Goal: Information Seeking & Learning: Learn about a topic

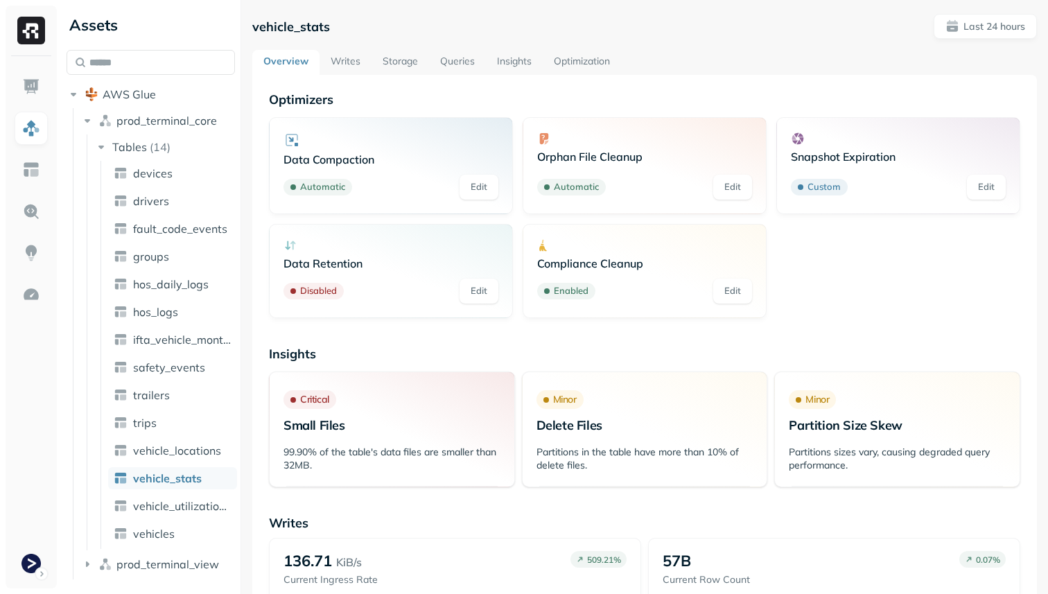
click at [357, 64] on link "Writes" at bounding box center [345, 62] width 52 height 25
click at [353, 67] on link "Writes" at bounding box center [345, 62] width 52 height 25
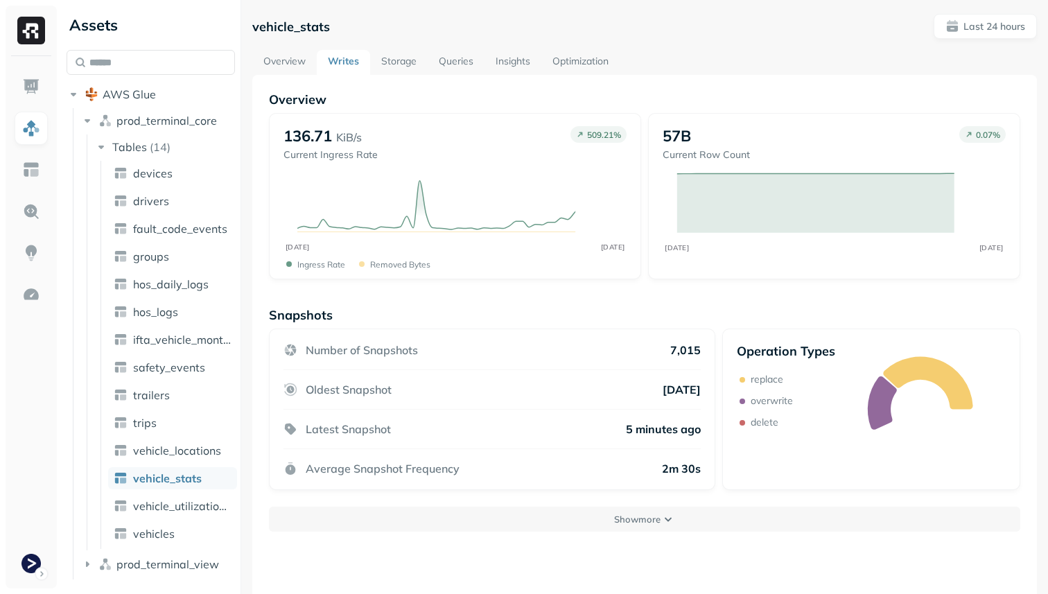
click at [455, 64] on link "Queries" at bounding box center [456, 62] width 57 height 25
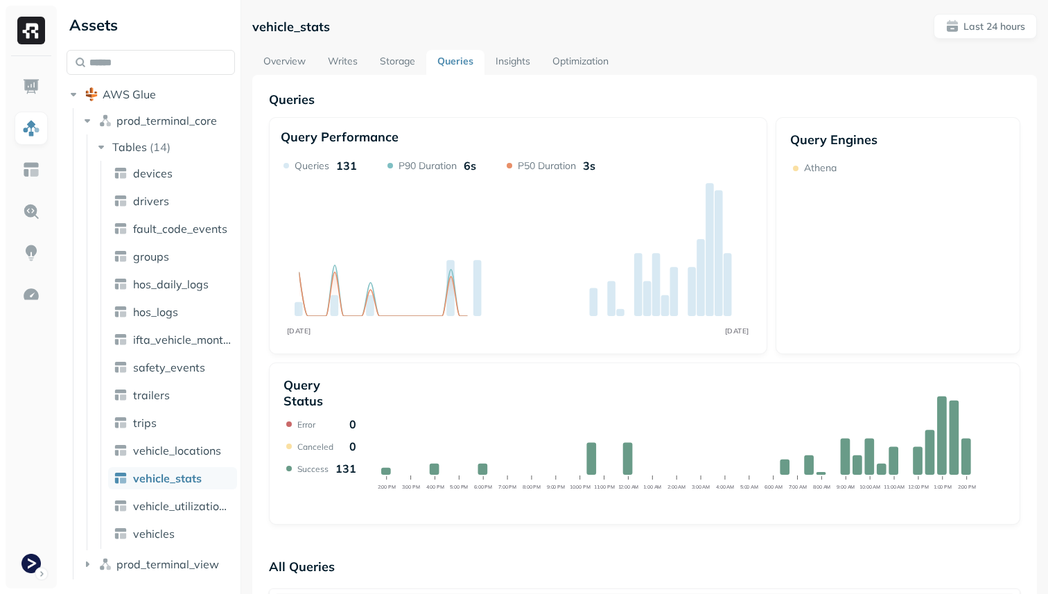
click at [511, 67] on link "Insights" at bounding box center [512, 62] width 57 height 25
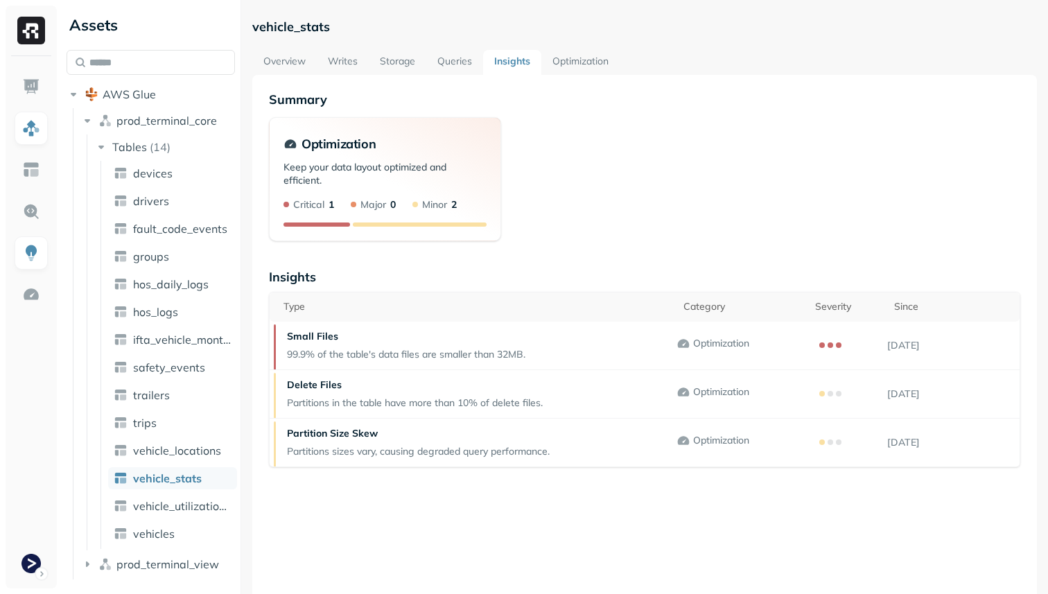
click at [569, 67] on link "Optimization" at bounding box center [580, 62] width 78 height 25
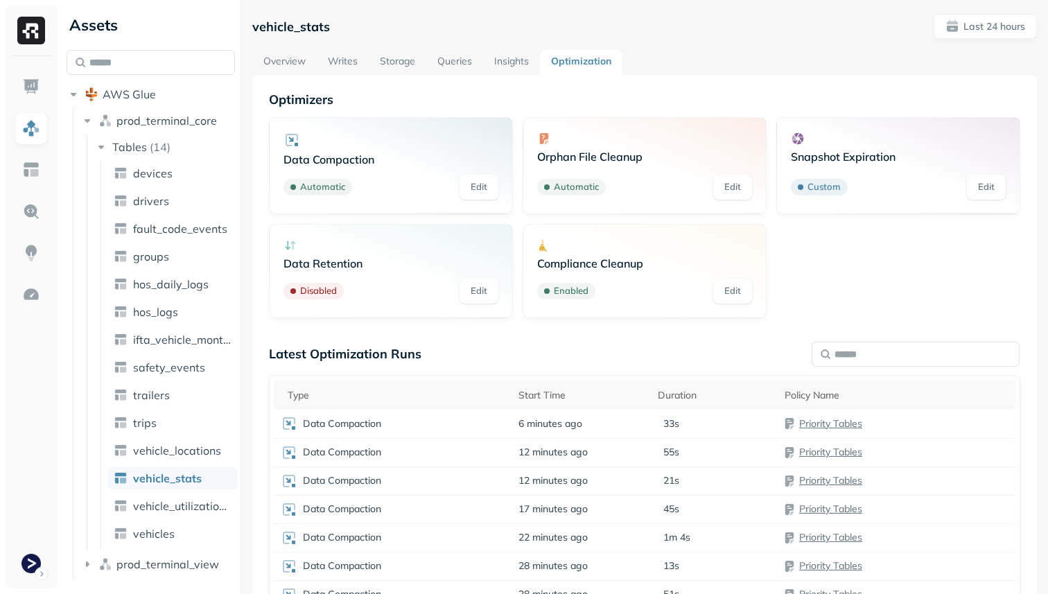
click at [295, 66] on link "Overview" at bounding box center [284, 62] width 64 height 25
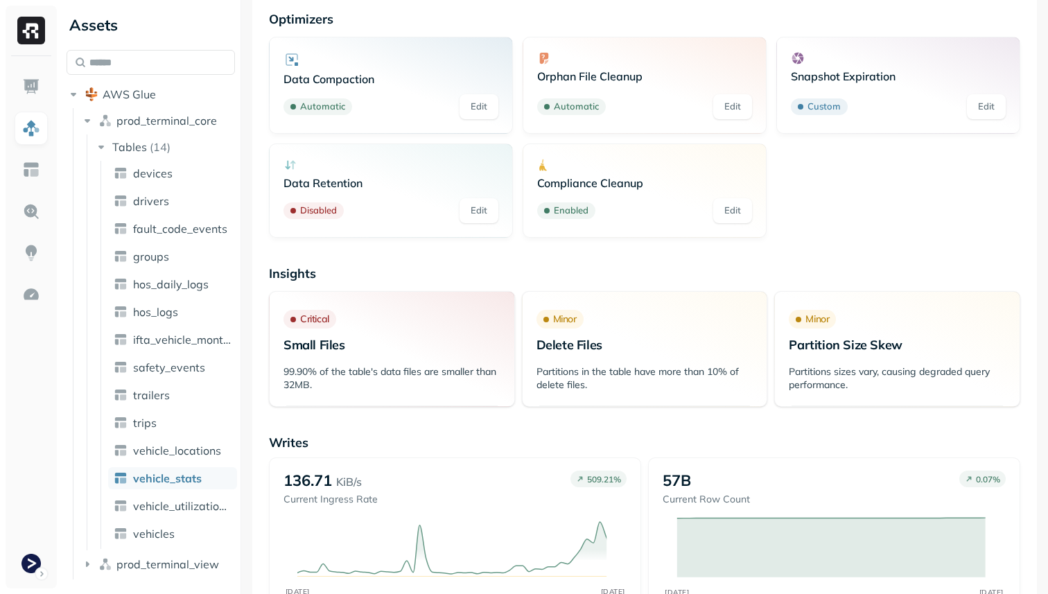
scroll to position [262, 0]
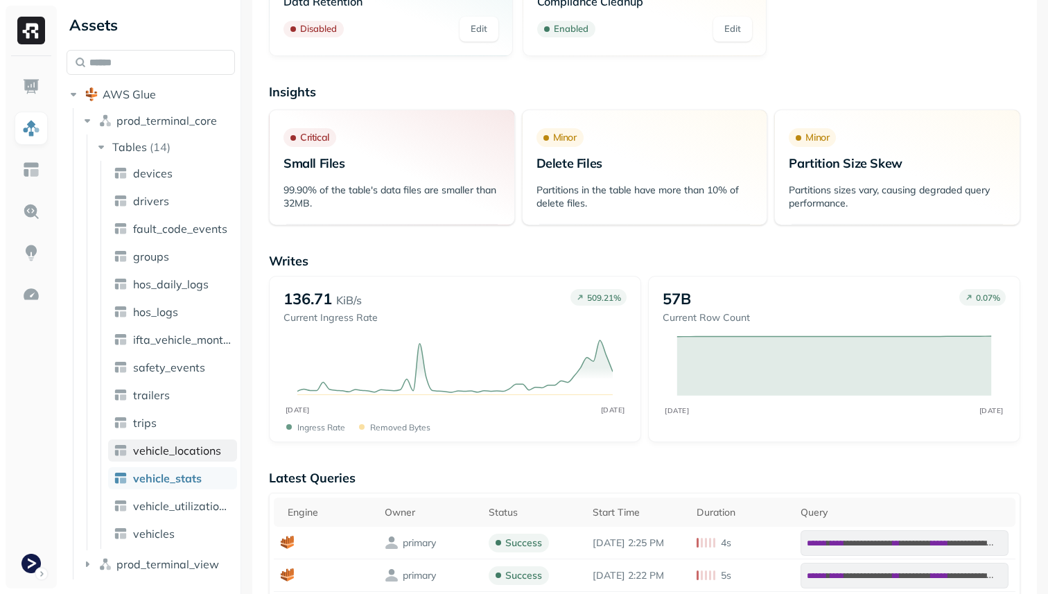
click at [172, 451] on span "vehicle_locations" at bounding box center [177, 450] width 88 height 14
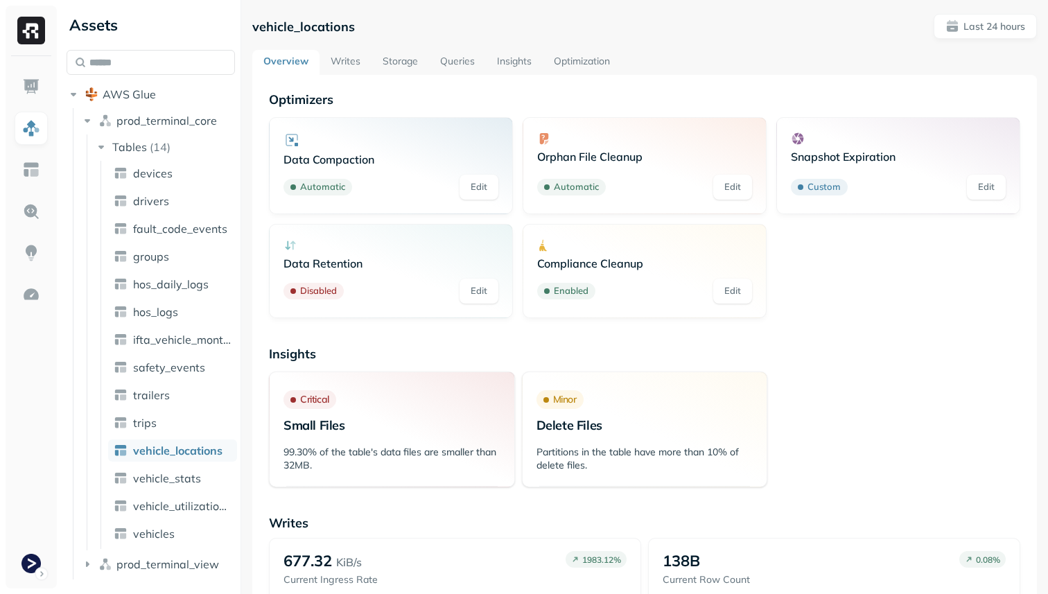
click at [411, 65] on link "Storage" at bounding box center [400, 62] width 58 height 25
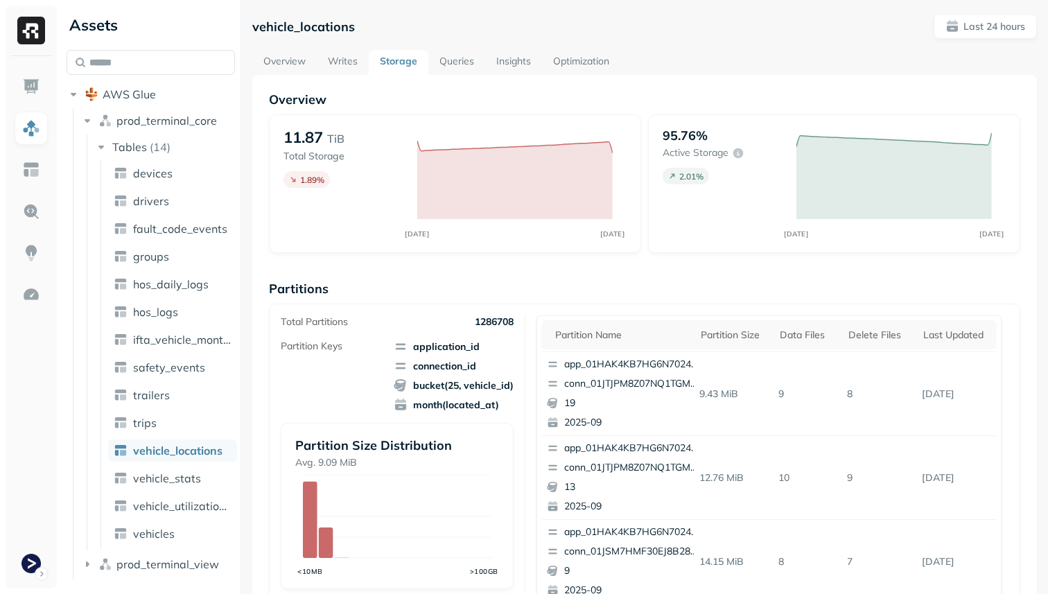
click at [591, 43] on div "vehicle_locations Last 24 hours Overview Writes Storage Queries Insights Optimi…" at bounding box center [644, 537] width 784 height 1046
click at [590, 78] on div "Overview 11.87 TiB Total Storage 1.89 % SEP [DATE] 95.76% Active storage 2.01 %…" at bounding box center [644, 567] width 784 height 985
click at [583, 59] on link "Optimization" at bounding box center [581, 62] width 78 height 25
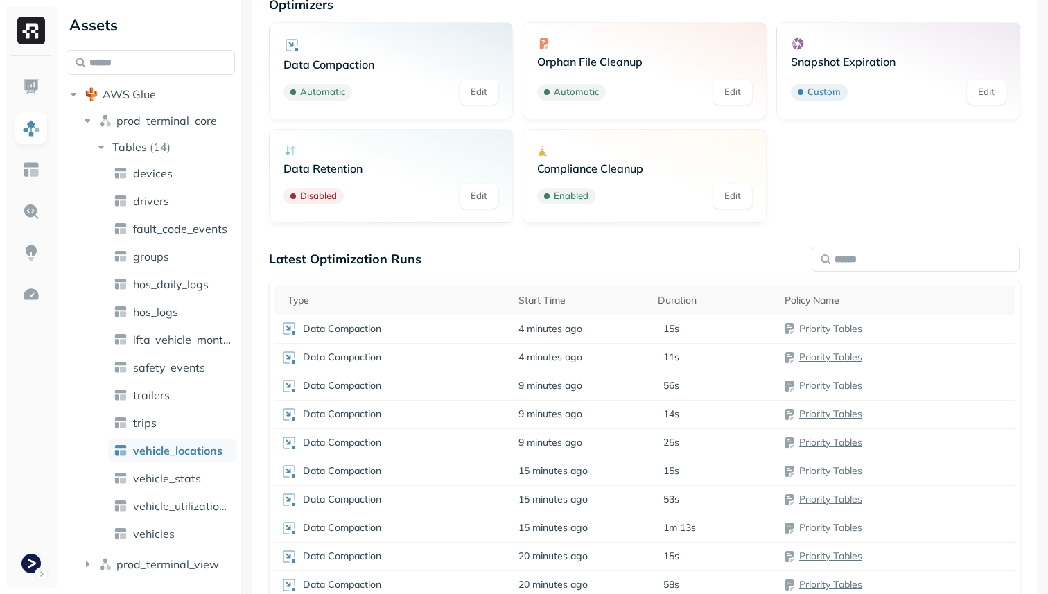
scroll to position [112, 0]
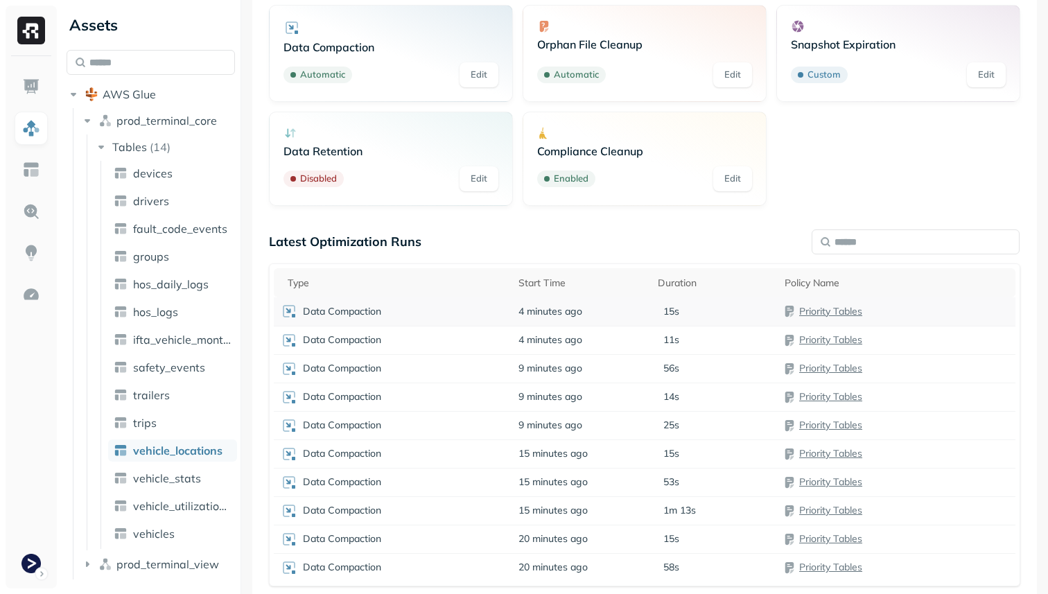
click at [597, 322] on td "4 minutes ago" at bounding box center [580, 311] width 139 height 28
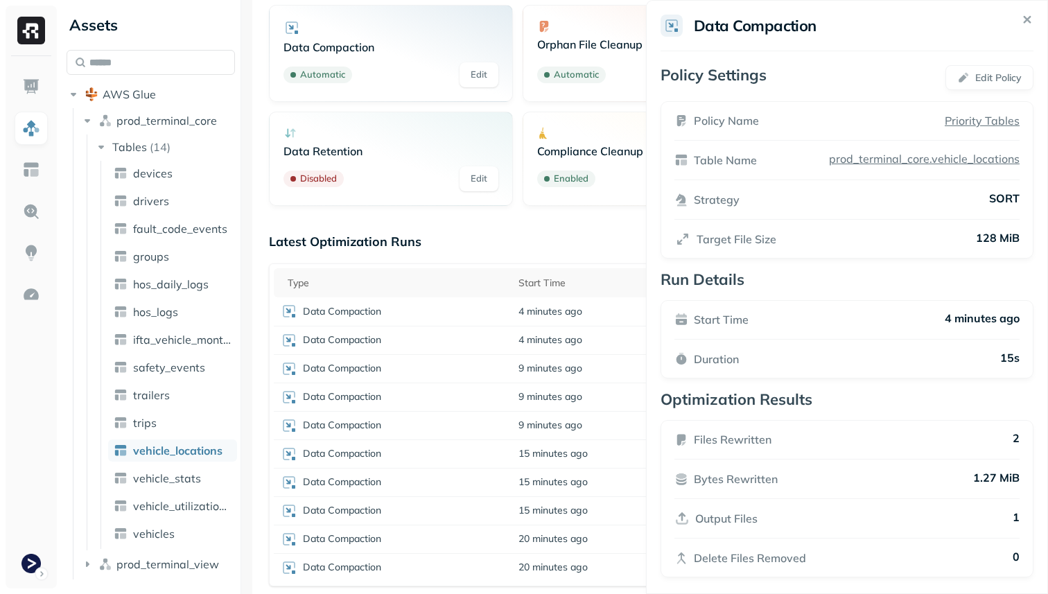
scroll to position [9, 0]
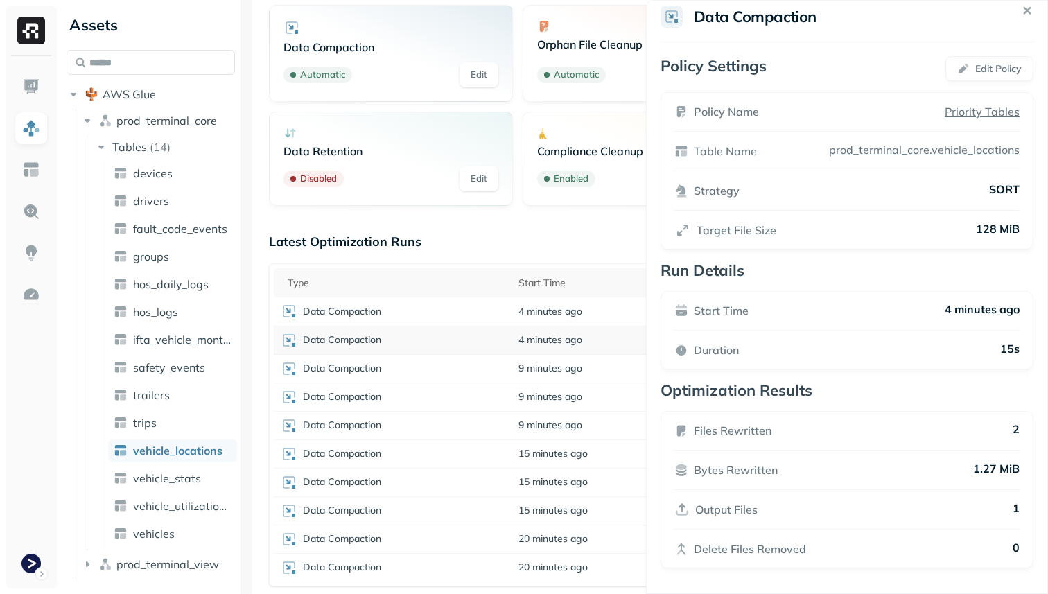
click at [487, 337] on html "Assets AWS Glue prod_terminal_core Tables ( 14 ) devices drivers fault_code_eve…" at bounding box center [524, 297] width 1048 height 594
click at [487, 337] on div "Data Compaction" at bounding box center [393, 340] width 224 height 17
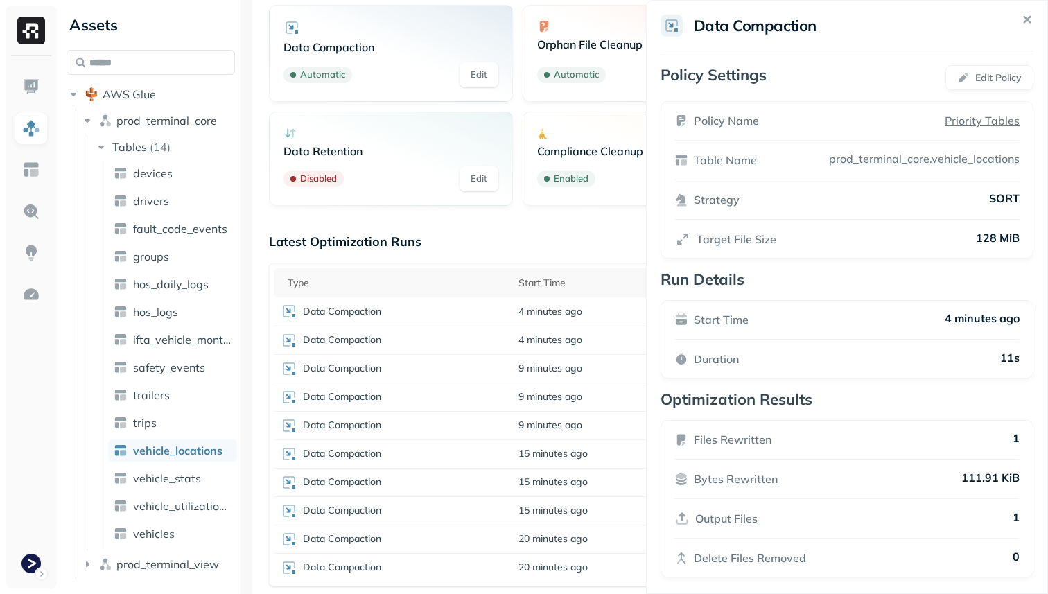
click at [482, 360] on html "Assets AWS Glue prod_terminal_core Tables ( 14 ) devices drivers fault_code_eve…" at bounding box center [524, 297] width 1048 height 594
click at [482, 360] on div "Data Compaction" at bounding box center [393, 368] width 224 height 17
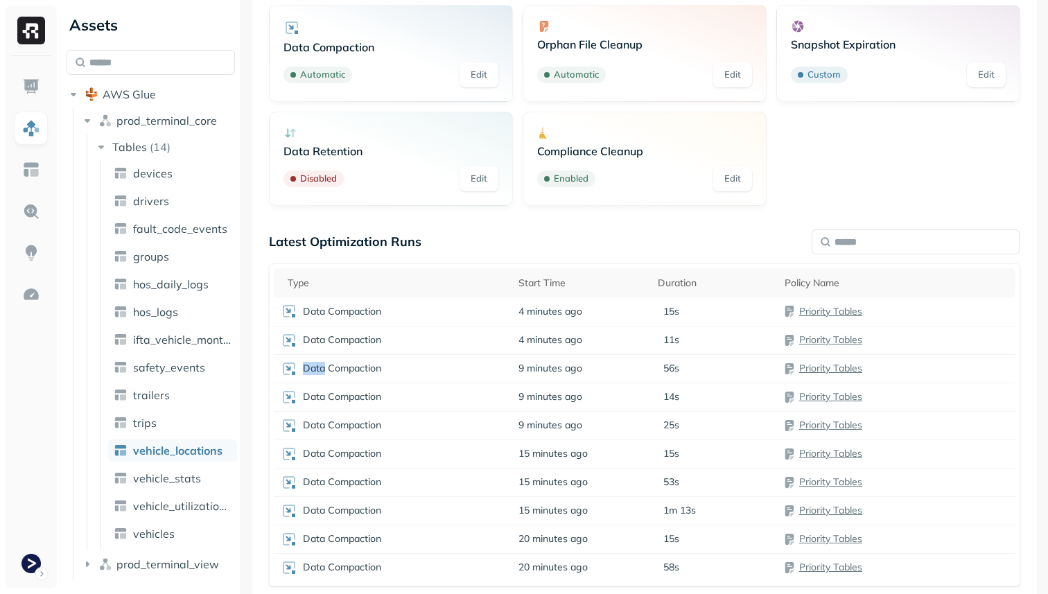
scroll to position [155, 0]
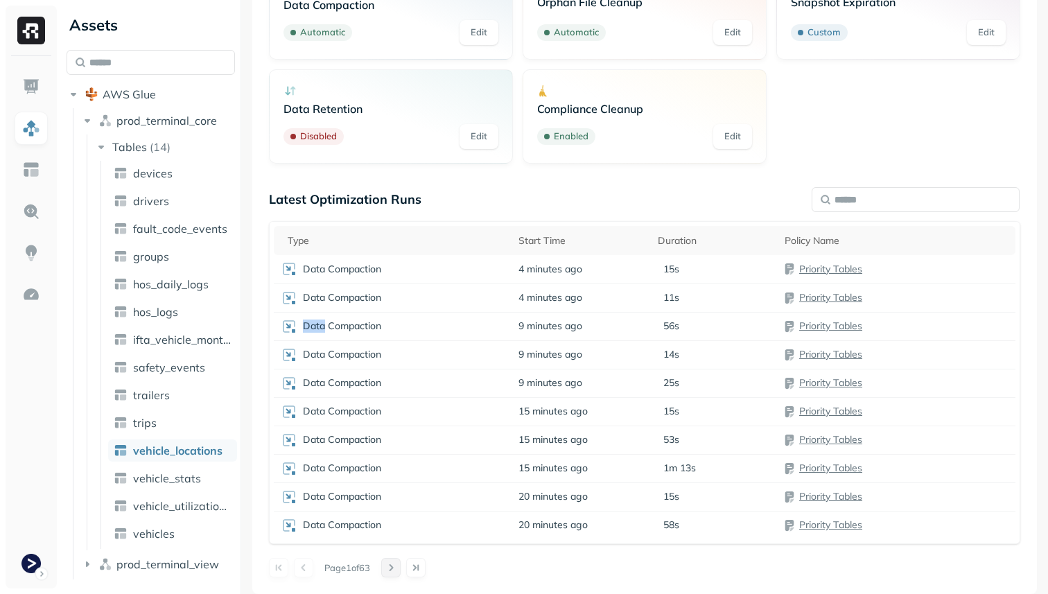
click at [396, 566] on button at bounding box center [390, 567] width 19 height 19
click at [302, 564] on button at bounding box center [303, 567] width 19 height 19
click at [355, 466] on p "Snapshot Expiration" at bounding box center [344, 468] width 89 height 13
